Goal: Task Accomplishment & Management: Complete application form

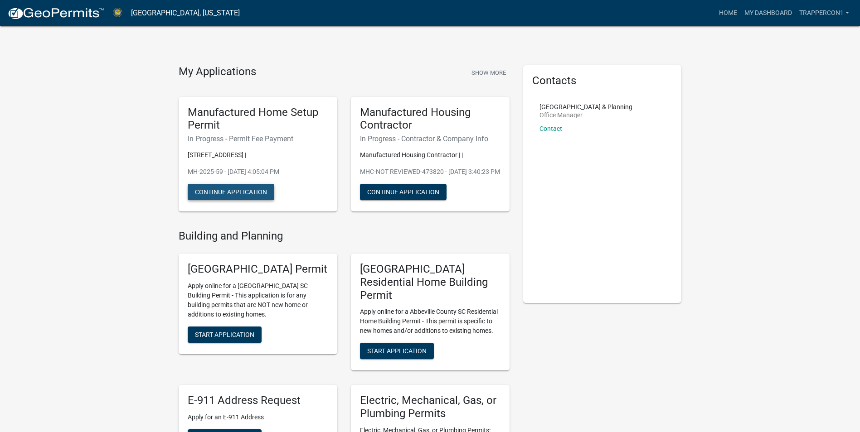
click at [233, 185] on button "Continue Application" at bounding box center [231, 192] width 87 height 16
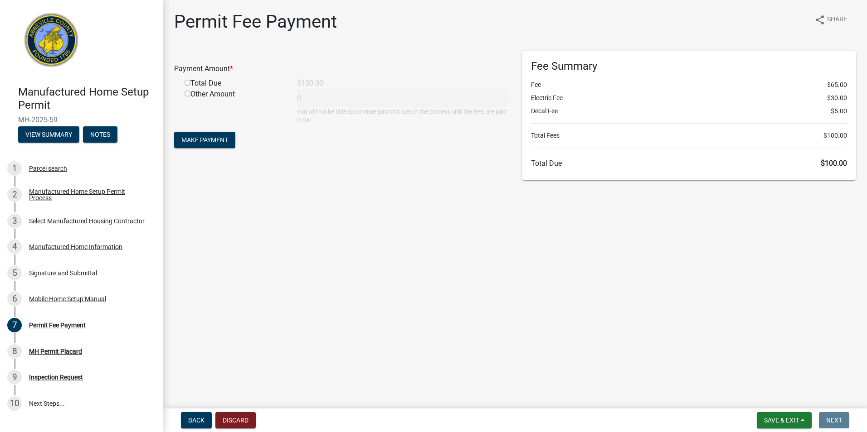
click at [188, 82] on input "radio" at bounding box center [187, 83] width 6 height 6
radio input "true"
type input "100"
click at [217, 141] on span "Make Payment" at bounding box center [204, 139] width 47 height 7
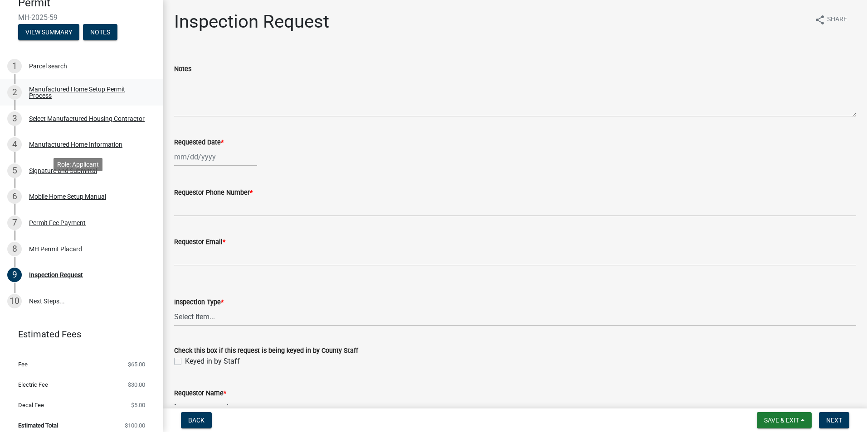
scroll to position [110, 0]
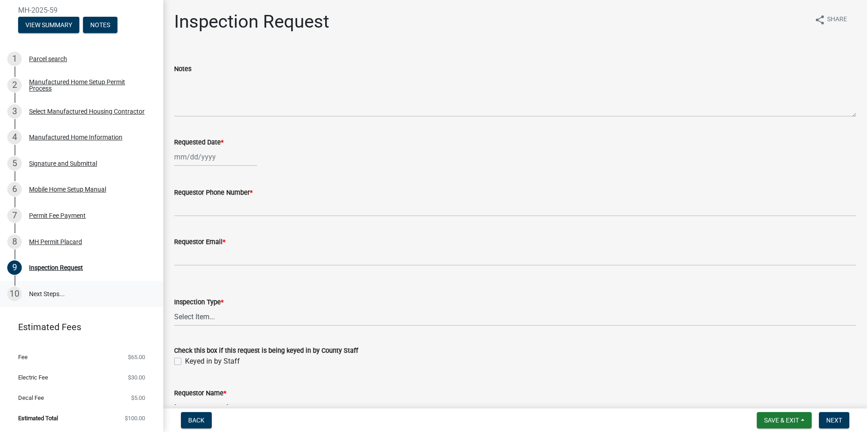
click at [48, 295] on link "10 Next Steps..." at bounding box center [81, 294] width 163 height 26
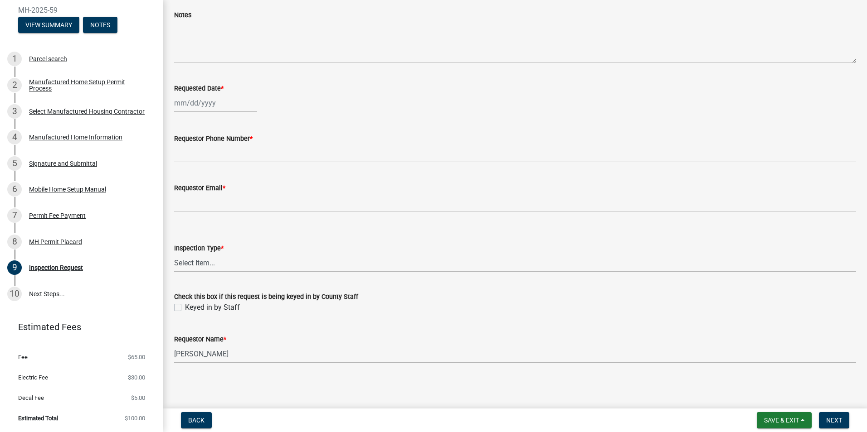
scroll to position [55, 0]
click at [211, 260] on select "Select Item... Inspection 1: Piers, tie-downs, electric, and plumbing Inspectio…" at bounding box center [515, 262] width 682 height 19
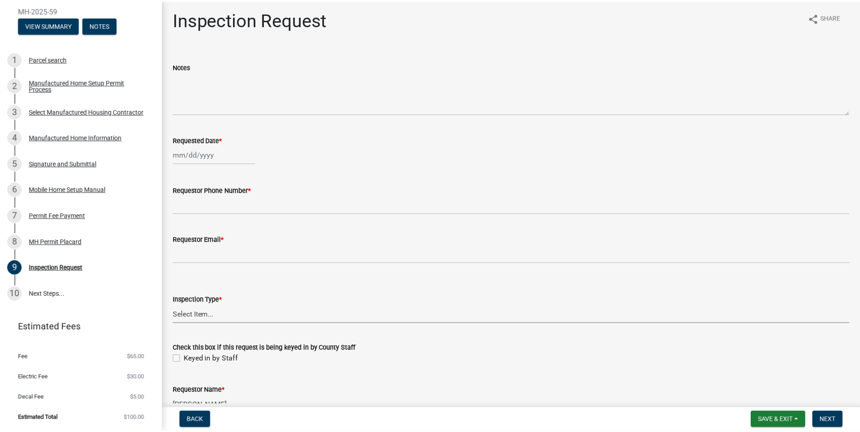
scroll to position [0, 0]
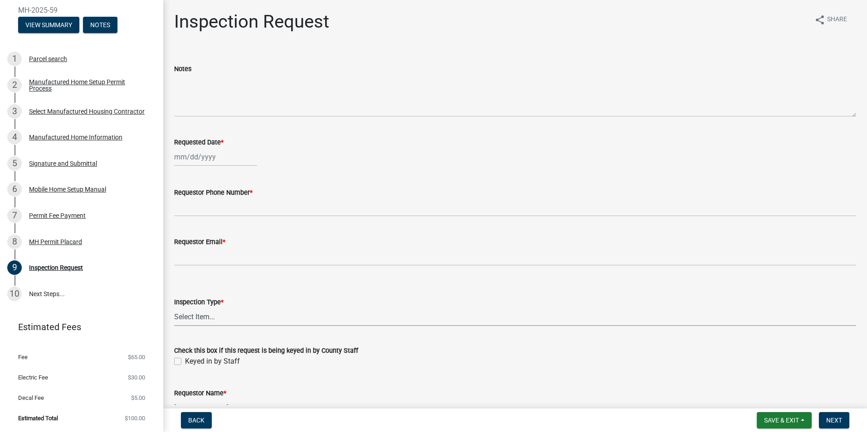
click at [211, 312] on select "Select Item... Inspection 1: Piers, tie-downs, electric, and plumbing Inspectio…" at bounding box center [515, 317] width 682 height 19
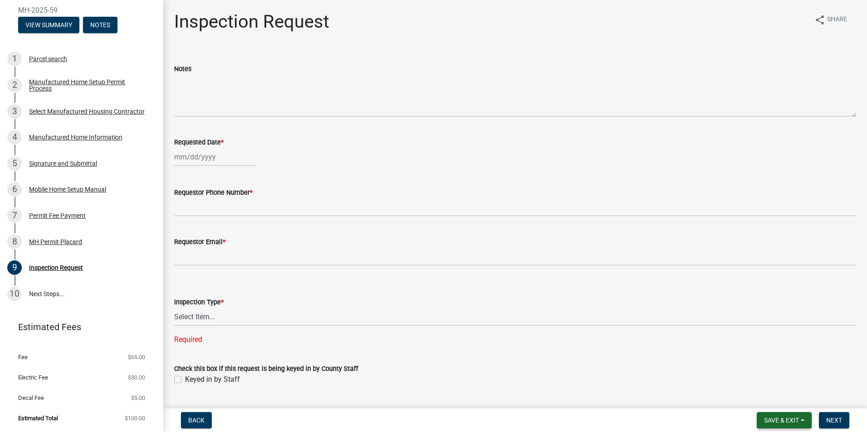
click at [786, 417] on span "Save & Exit" at bounding box center [781, 420] width 35 height 7
click at [761, 395] on button "Save & Exit" at bounding box center [775, 397] width 73 height 22
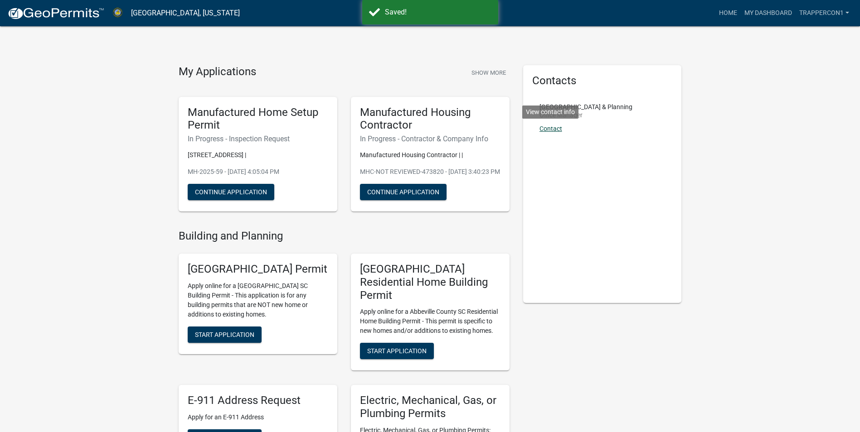
click at [552, 130] on link "Contact" at bounding box center [550, 128] width 23 height 7
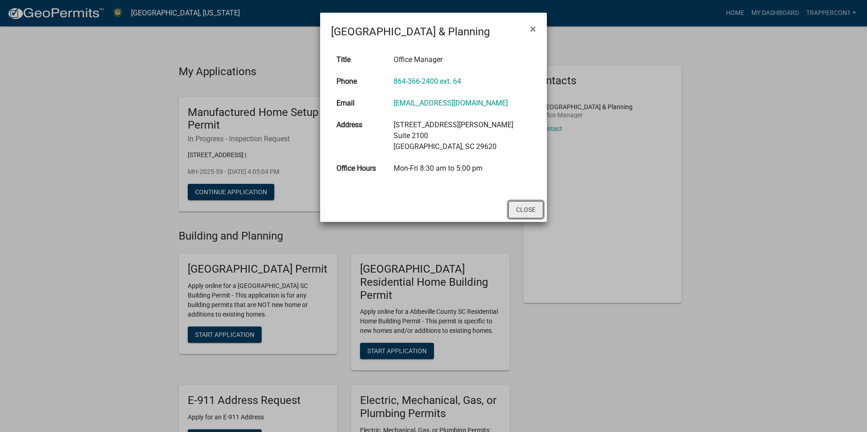
click at [526, 209] on button "Close" at bounding box center [525, 209] width 35 height 17
